Goal: Information Seeking & Learning: Learn about a topic

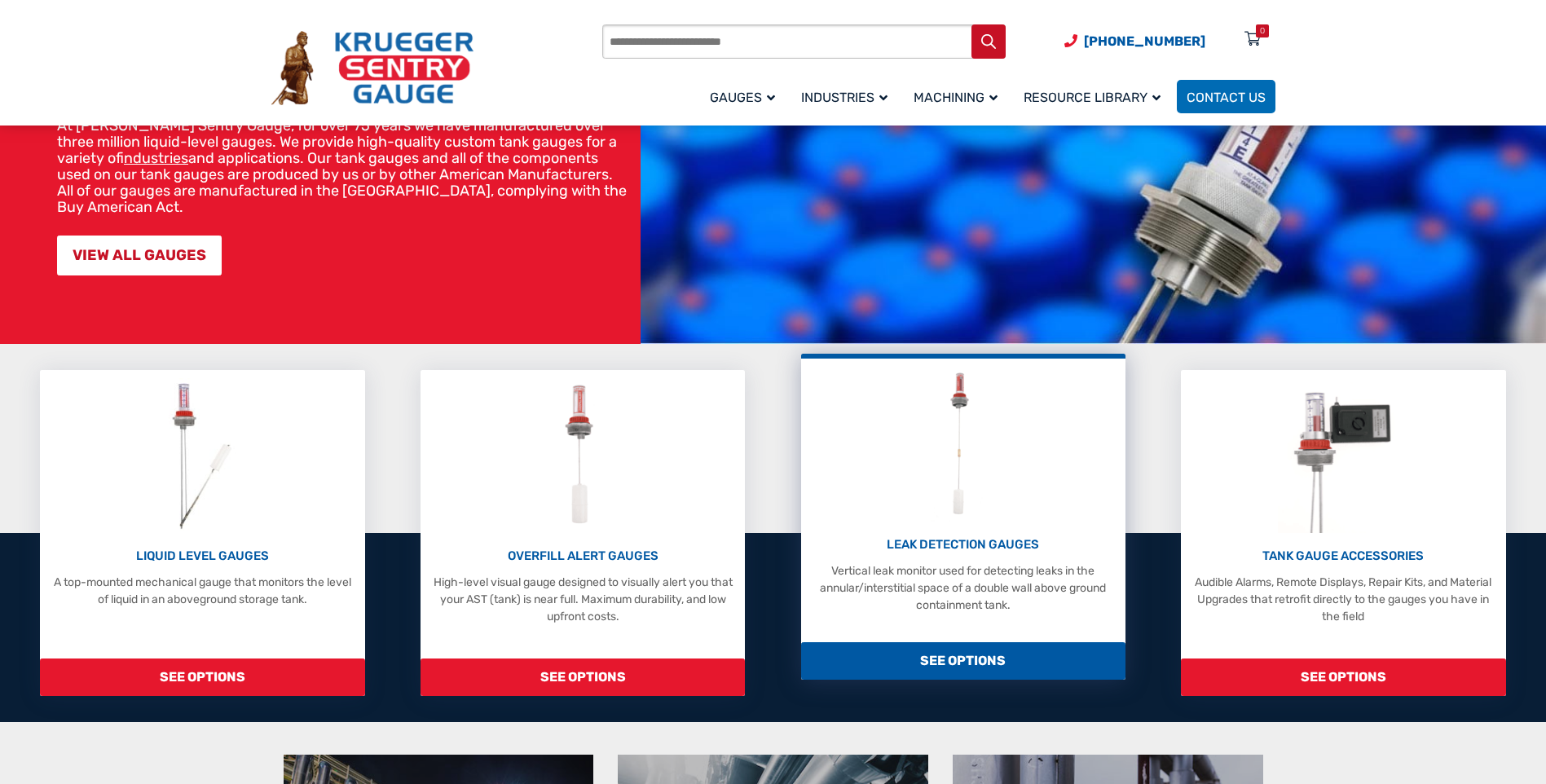
scroll to position [245, 0]
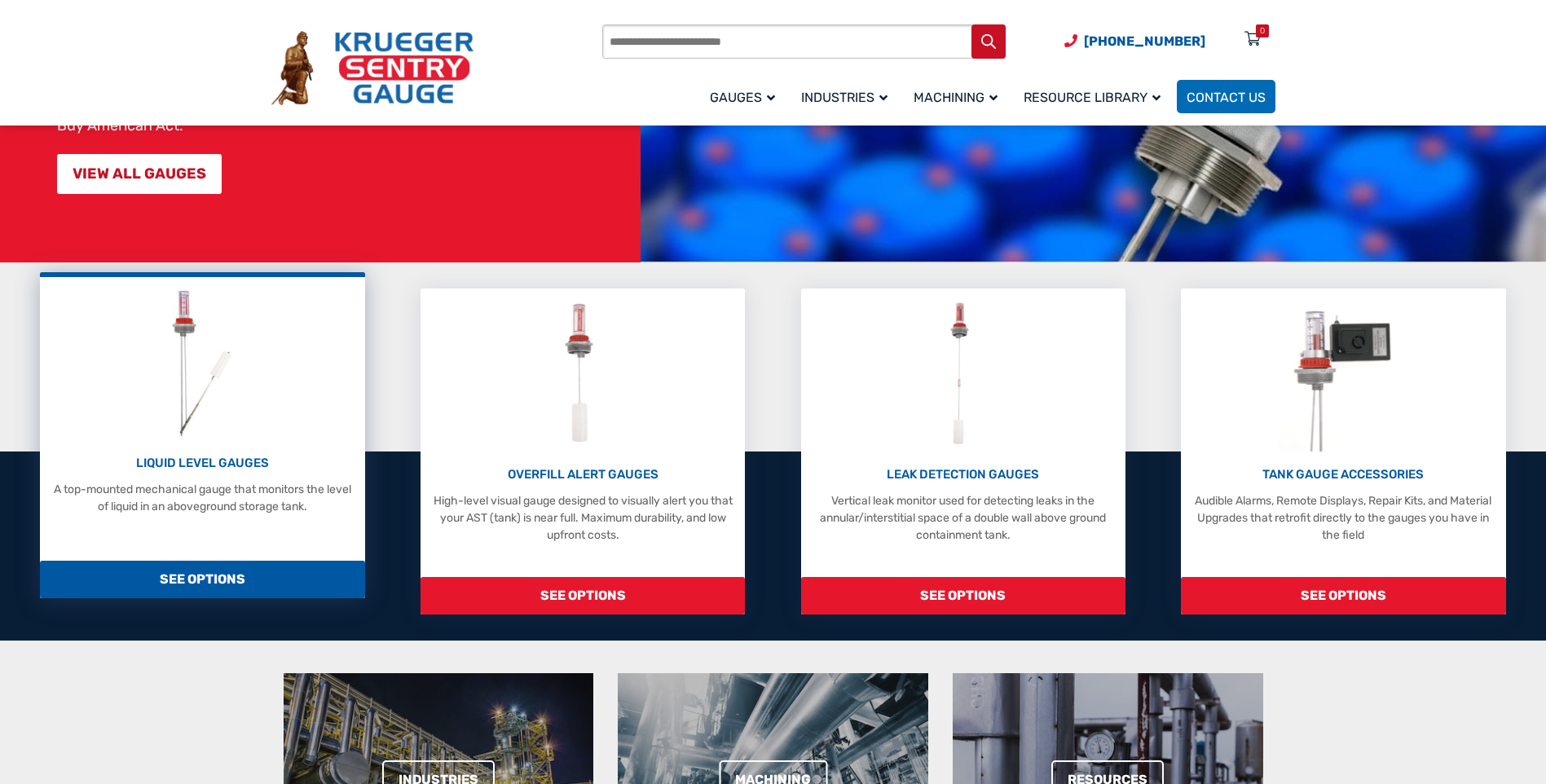
click at [184, 578] on span "SEE OPTIONS" at bounding box center [202, 579] width 325 height 37
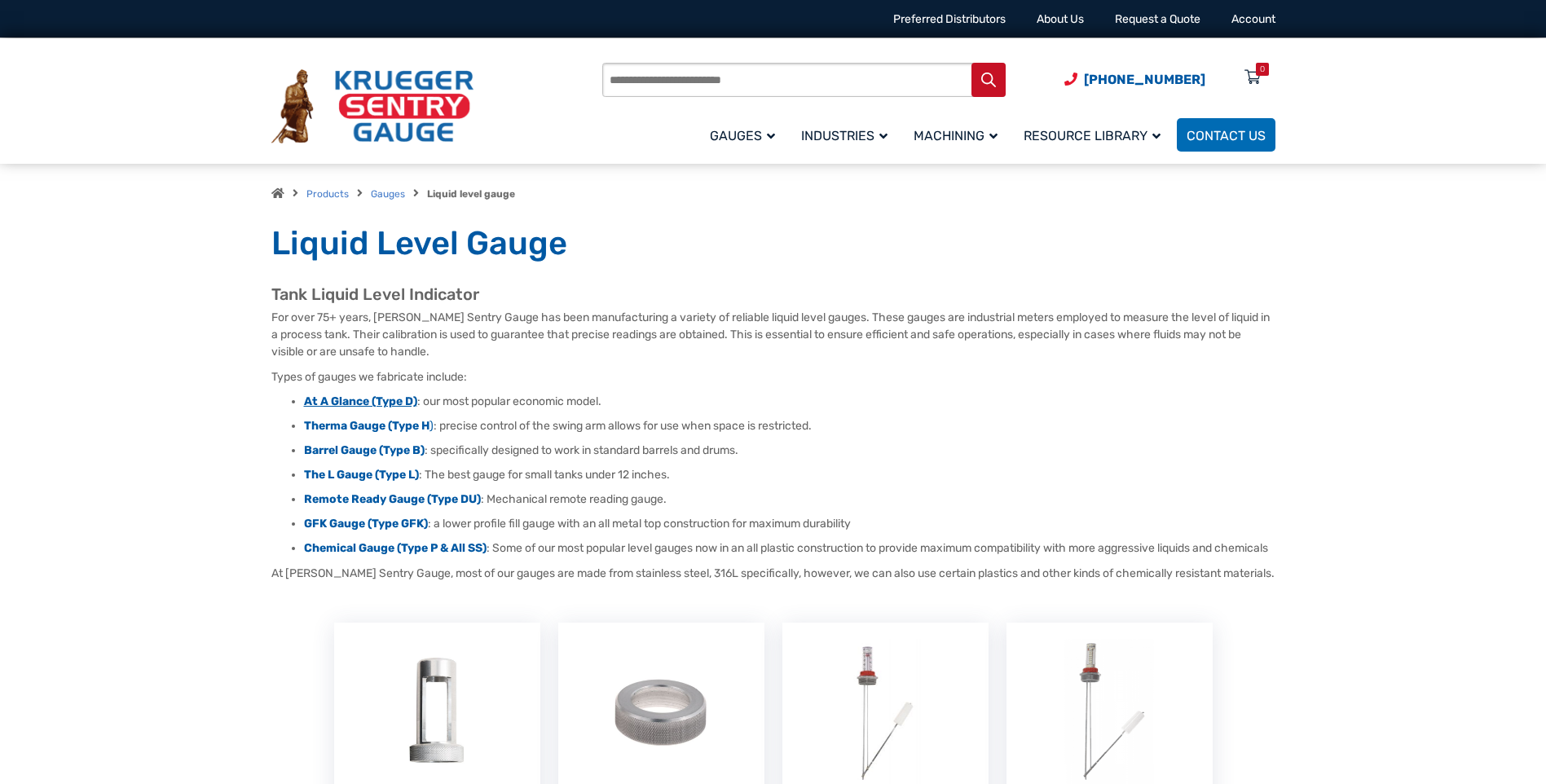
click at [336, 403] on strong "At A Glance (Type D)" at bounding box center [361, 401] width 113 height 14
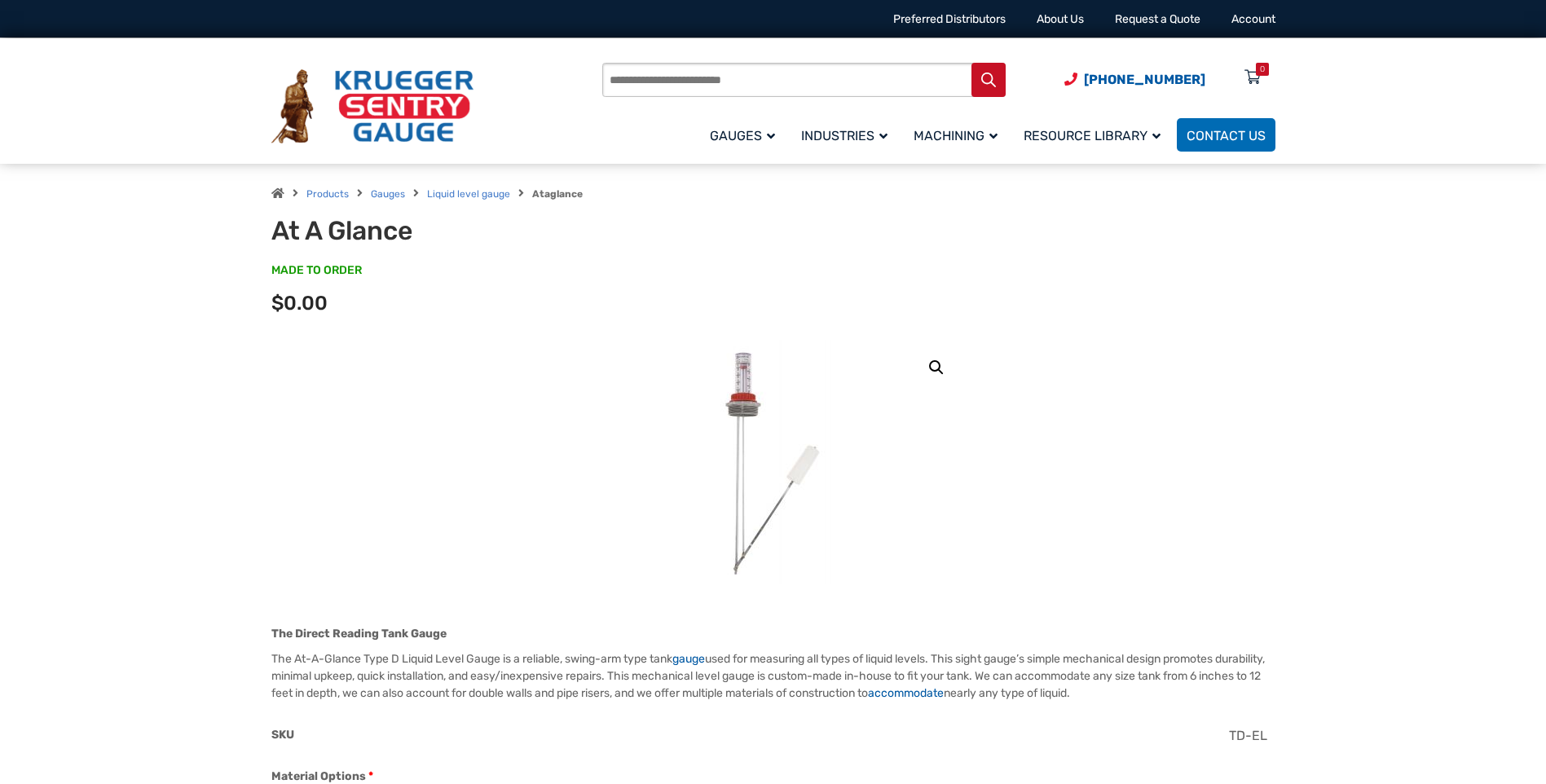
click at [397, 81] on img at bounding box center [372, 106] width 202 height 75
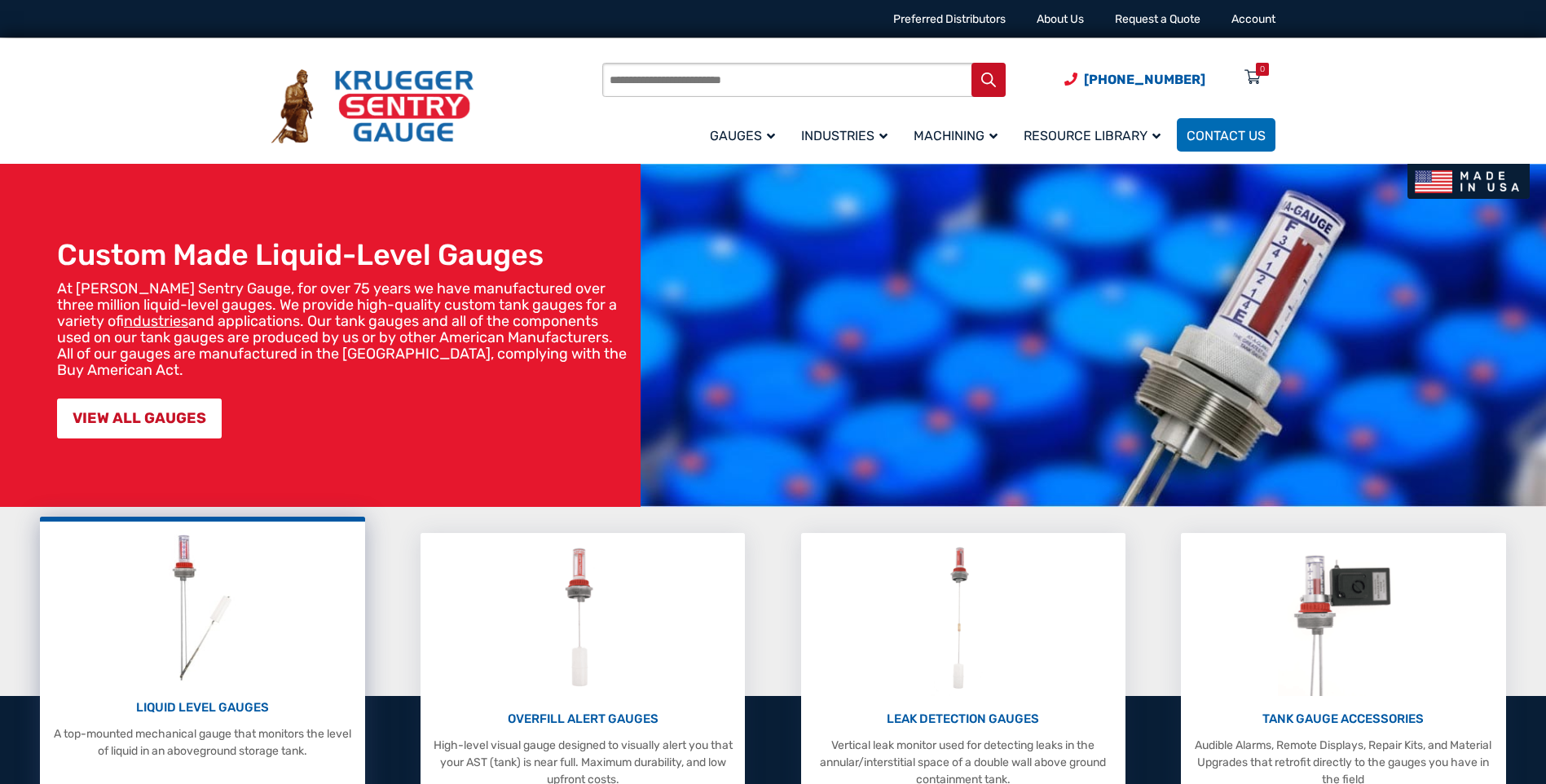
click at [207, 672] on img at bounding box center [202, 607] width 87 height 154
